Goal: Information Seeking & Learning: Learn about a topic

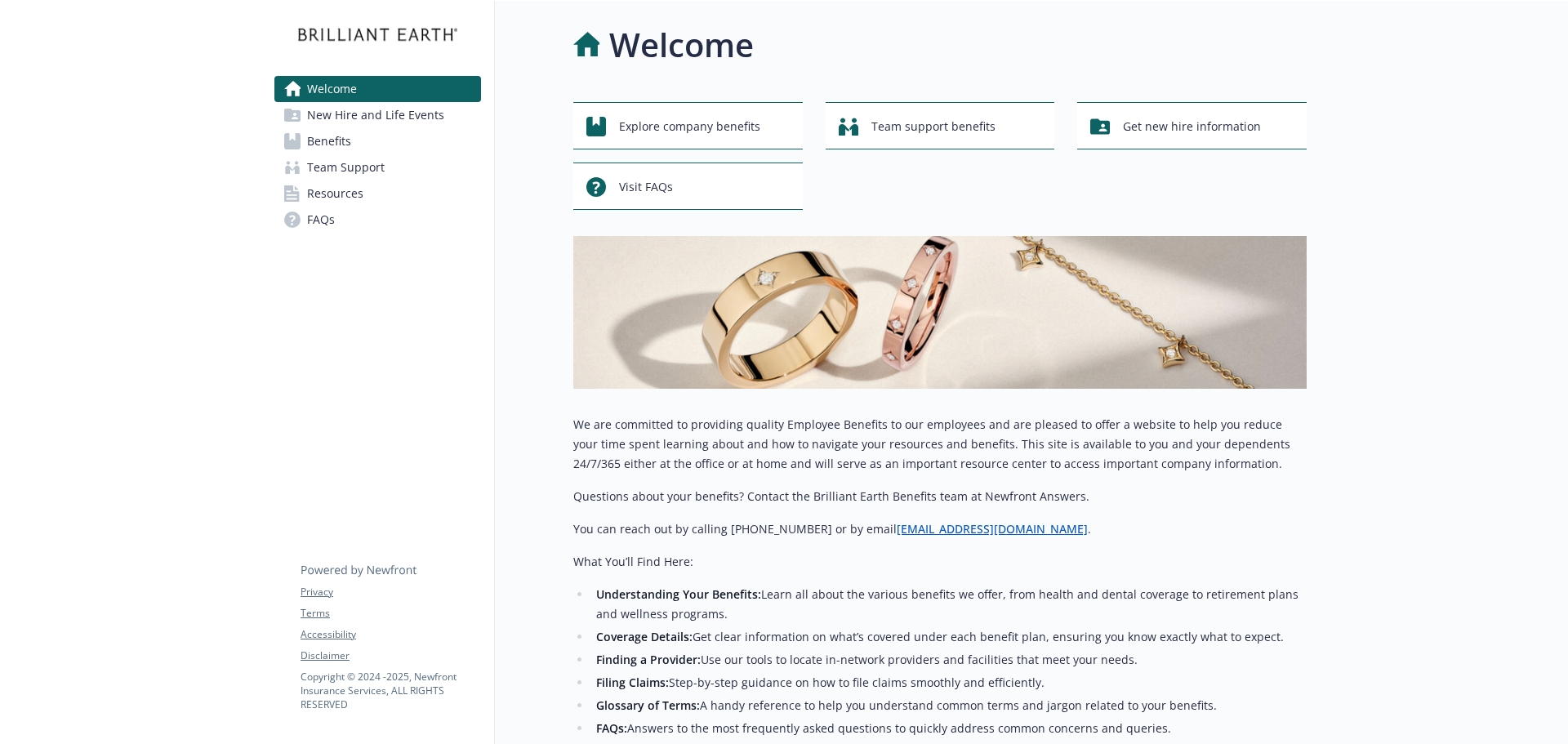
click at [327, 138] on span "Benefits" at bounding box center [329, 141] width 44 height 26
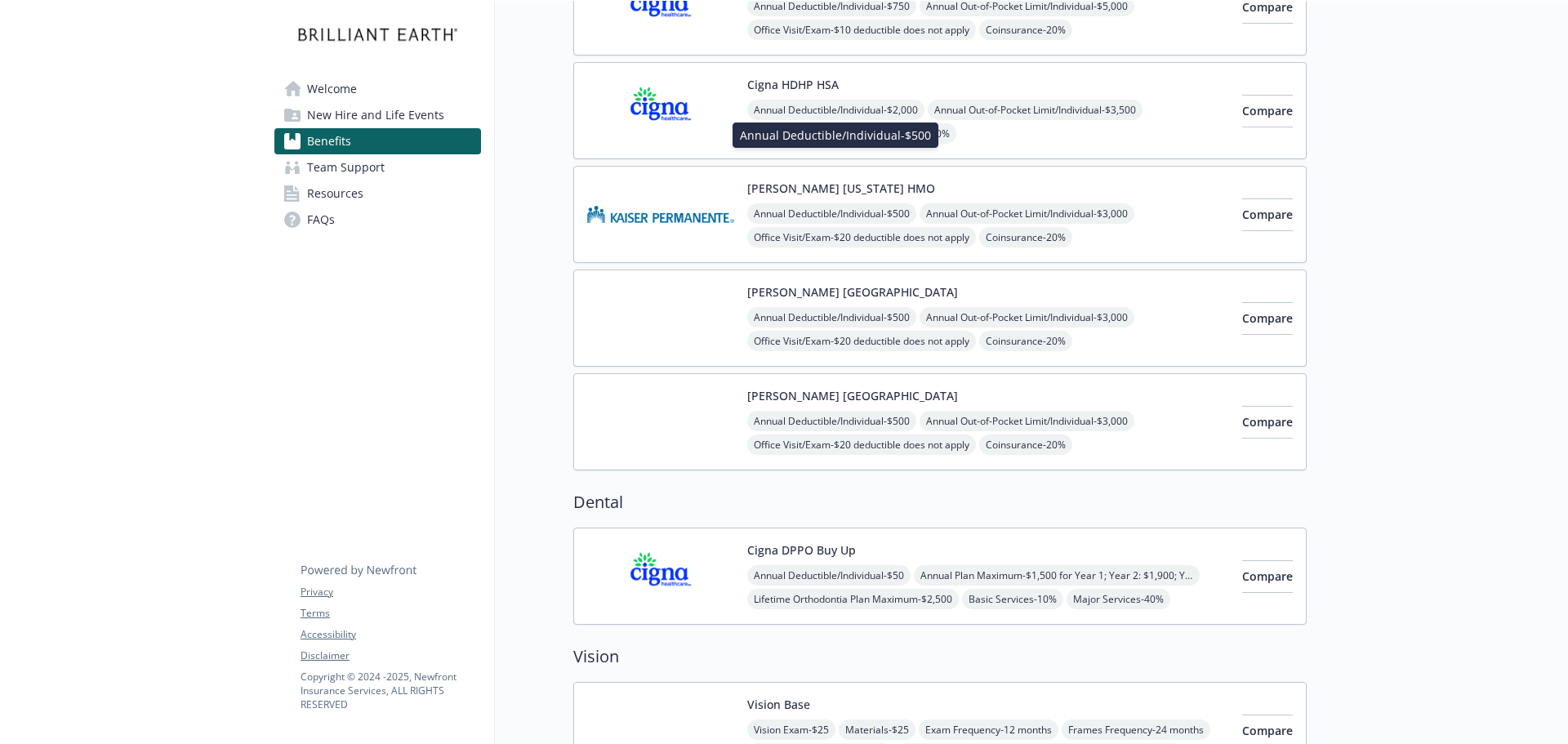
scroll to position [490, 0]
